Goal: Information Seeking & Learning: Check status

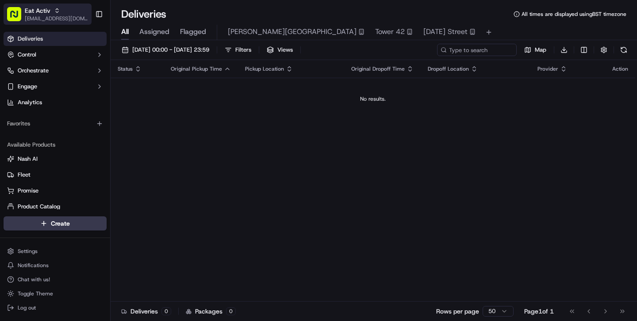
click at [68, 23] on button "Eat Activ [EMAIL_ADDRESS][DOMAIN_NAME]" at bounding box center [48, 14] width 88 height 21
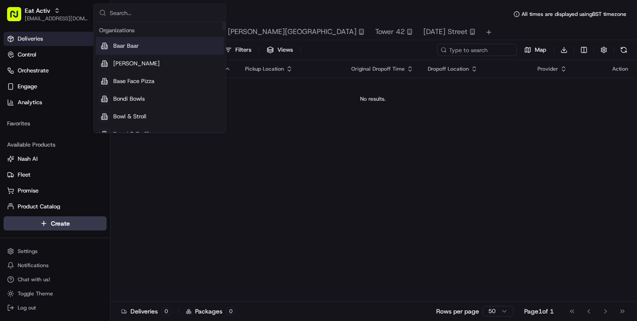
click at [140, 11] on input "text" at bounding box center [165, 13] width 111 height 18
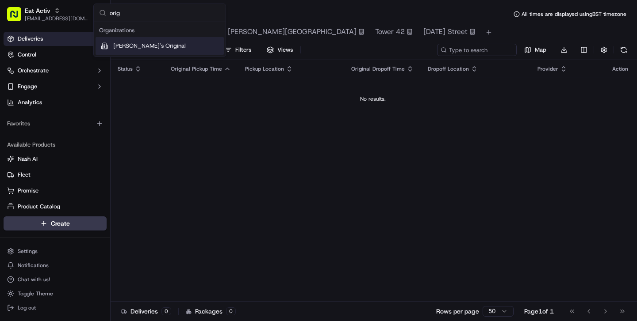
type input "orig"
click at [139, 41] on div "[PERSON_NAME]'s Original" at bounding box center [160, 46] width 128 height 18
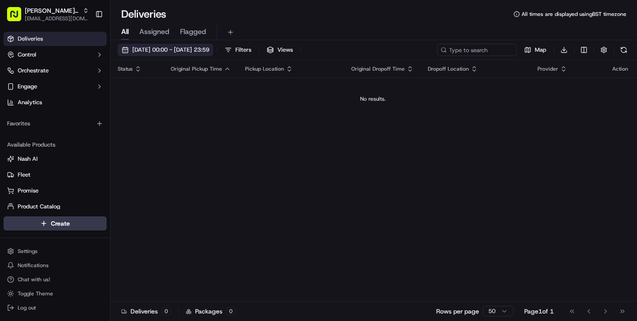
click at [174, 51] on span "[DATE] 00:00 - [DATE] 23:59" at bounding box center [170, 50] width 77 height 8
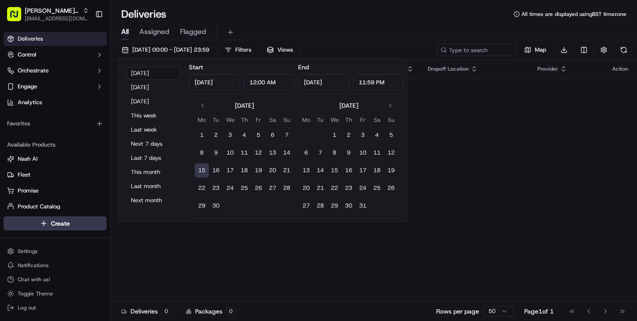
click at [200, 172] on button "15" at bounding box center [202, 171] width 14 height 14
click at [233, 175] on button "17" at bounding box center [230, 171] width 14 height 14
type input "[DATE]"
click at [340, 23] on div "All Assigned Flagged" at bounding box center [374, 30] width 526 height 19
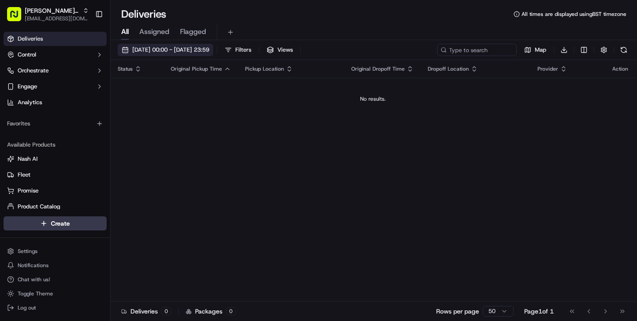
click at [167, 49] on span "[DATE] 00:00 - [DATE] 23:59" at bounding box center [170, 50] width 77 height 8
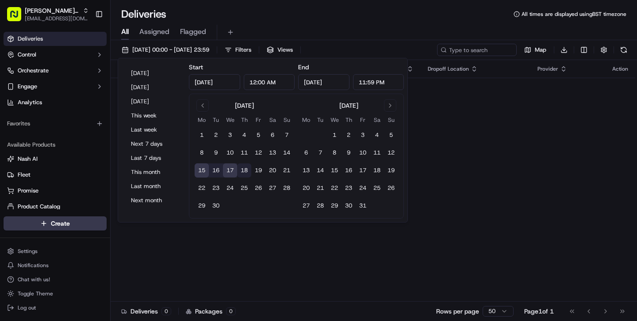
click at [246, 174] on button "18" at bounding box center [244, 171] width 14 height 14
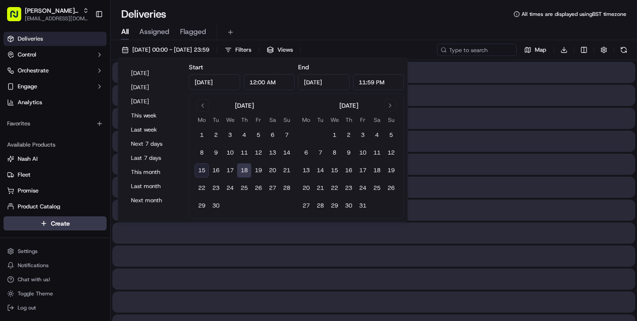
type input "[DATE]"
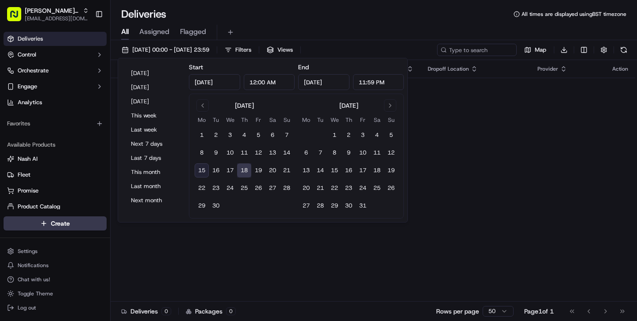
click at [460, 171] on div "Status Original Pickup Time Pickup Location Original Dropoff Time Dropoff Locat…" at bounding box center [373, 181] width 524 height 242
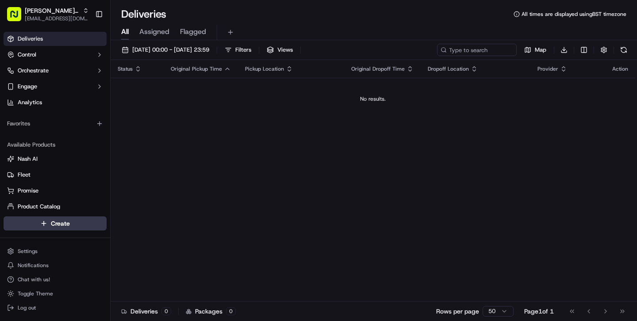
click at [153, 35] on span "Assigned" at bounding box center [154, 32] width 30 height 11
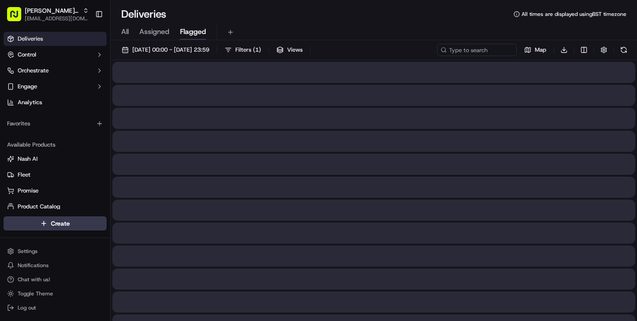
click at [190, 36] on span "Flagged" at bounding box center [193, 32] width 26 height 11
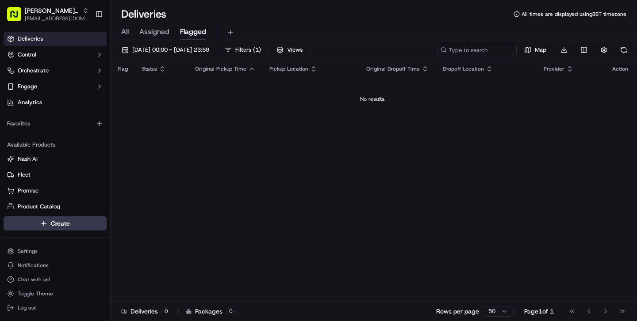
click at [127, 33] on span "All" at bounding box center [125, 32] width 8 height 11
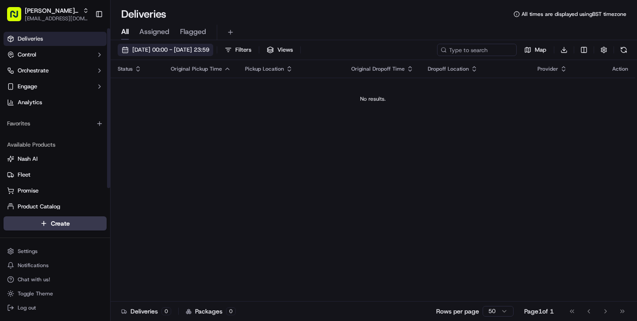
click at [187, 55] on button "[DATE] 00:00 - [DATE] 23:59" at bounding box center [166, 50] width 96 height 12
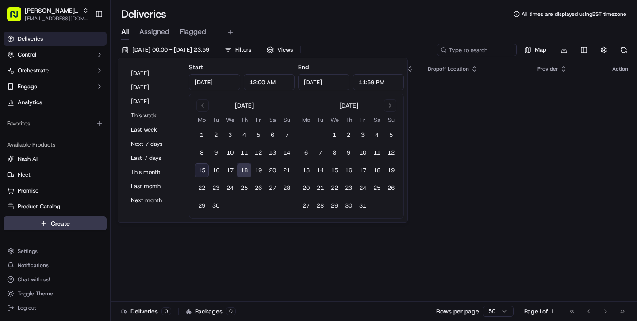
click at [200, 172] on button "15" at bounding box center [202, 171] width 14 height 14
type input "[DATE]"
click at [290, 30] on div "All Assigned Flagged" at bounding box center [374, 32] width 526 height 15
